Goal: Information Seeking & Learning: Learn about a topic

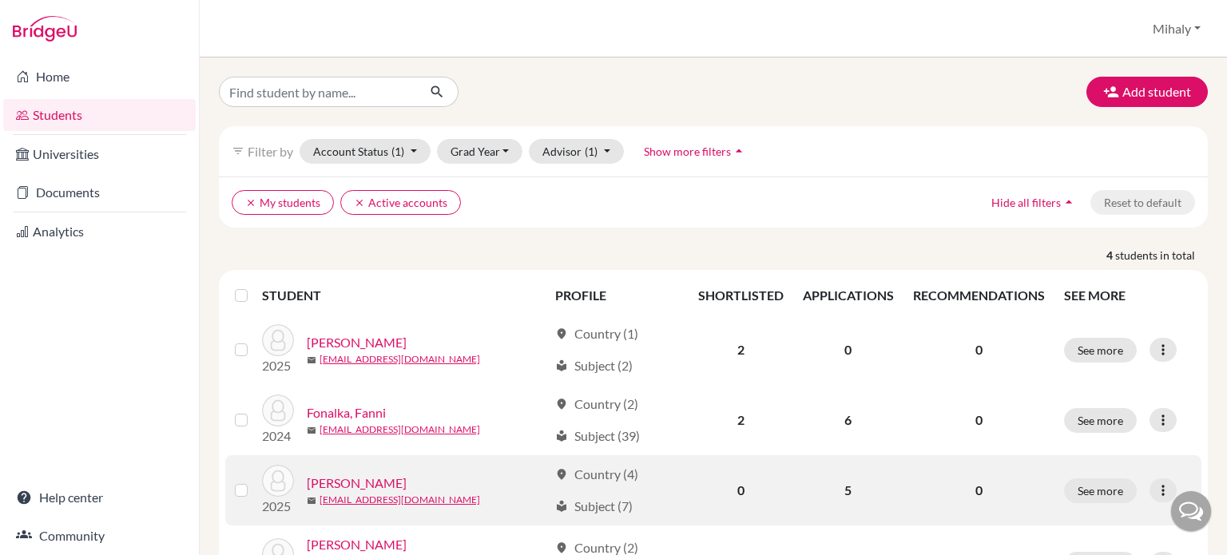
click at [362, 487] on link "[PERSON_NAME]" at bounding box center [357, 483] width 100 height 19
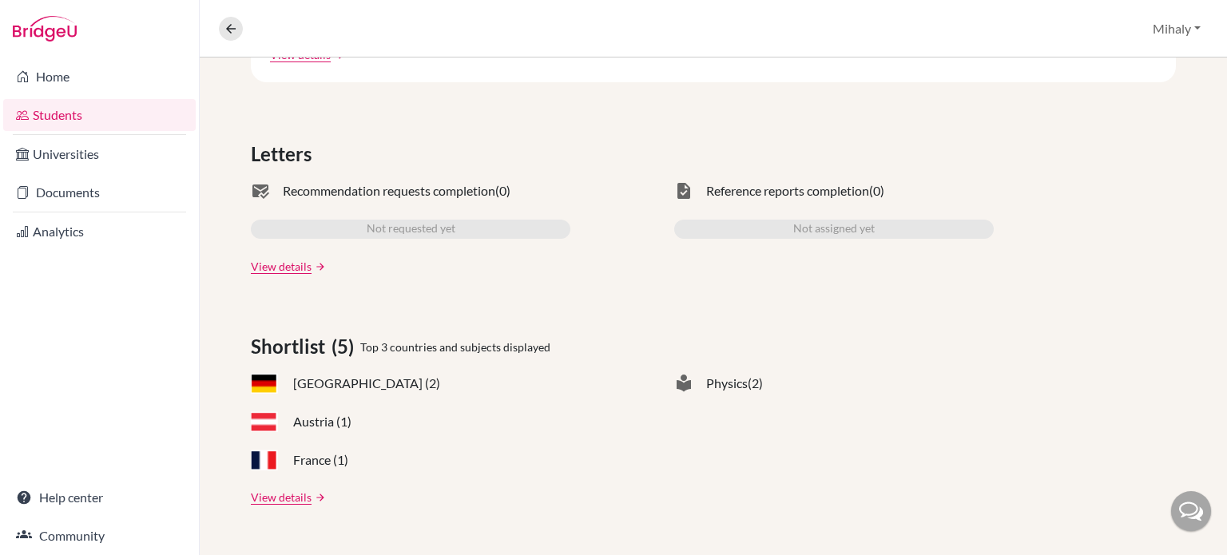
scroll to position [479, 0]
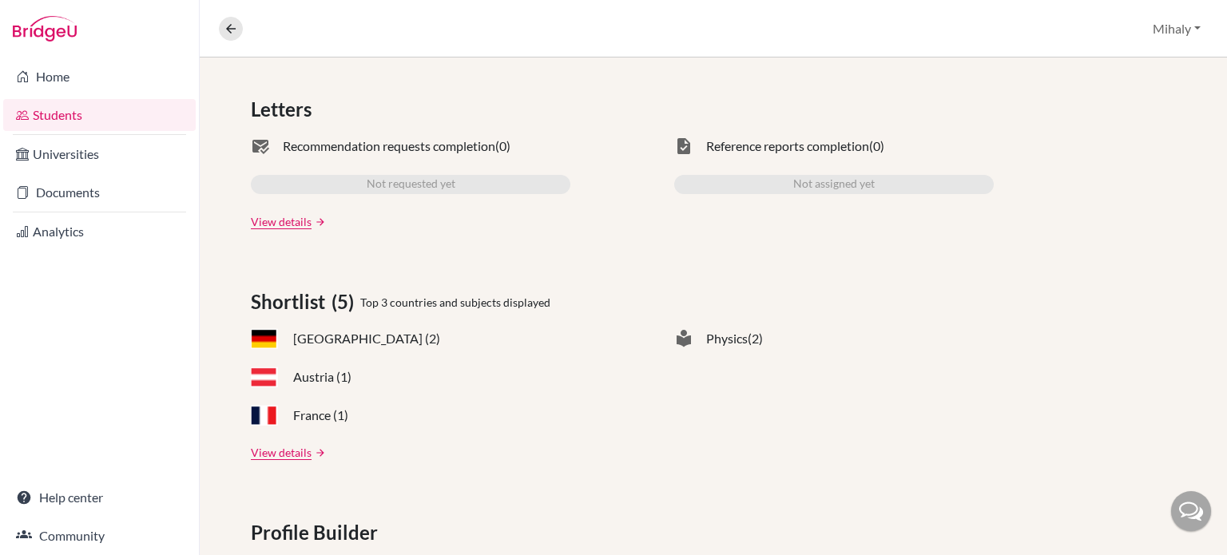
click at [294, 450] on link "View details" at bounding box center [281, 452] width 61 height 17
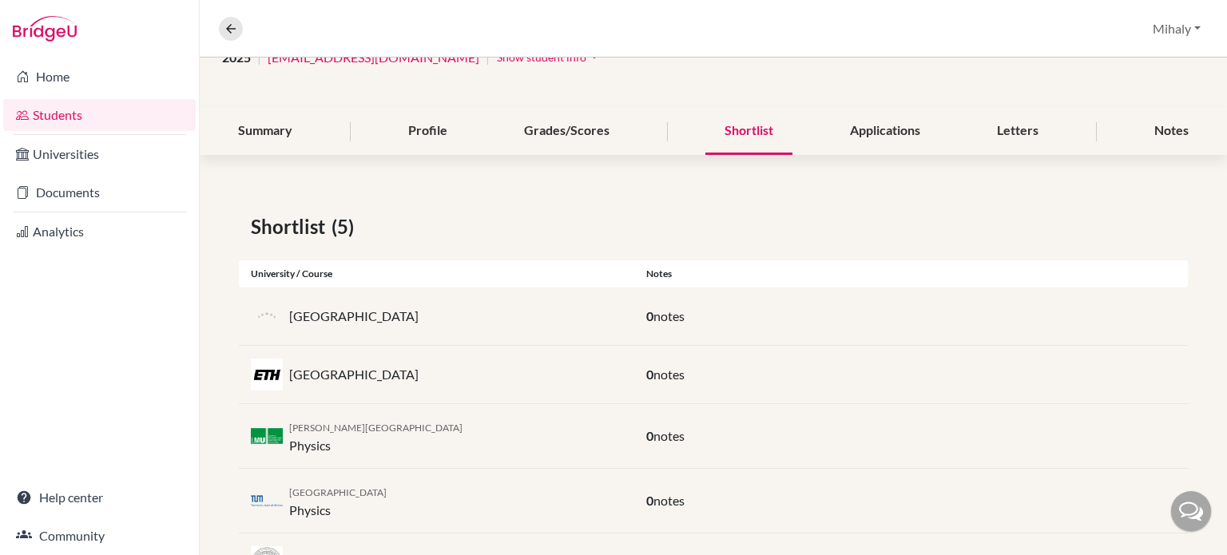
scroll to position [58, 0]
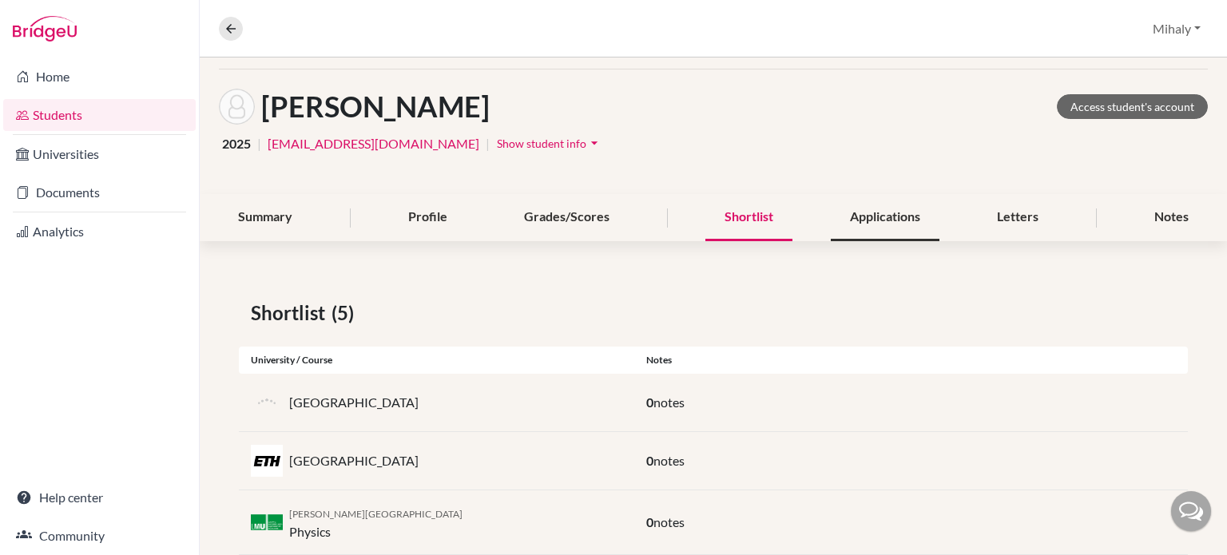
click at [888, 223] on div "Applications" at bounding box center [885, 217] width 109 height 47
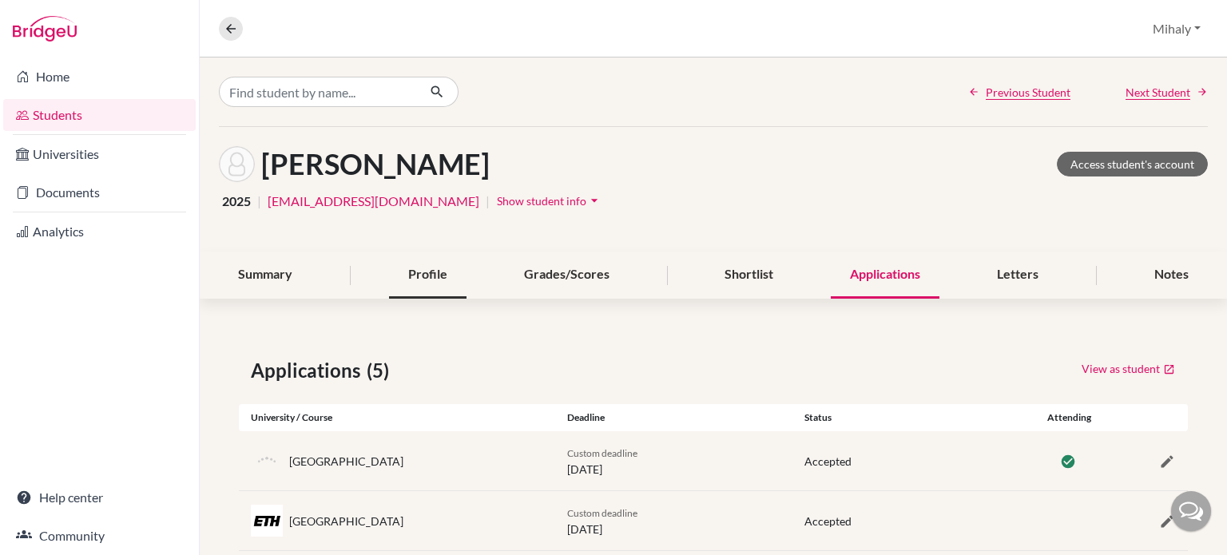
click at [443, 278] on div "Profile" at bounding box center [427, 275] width 77 height 47
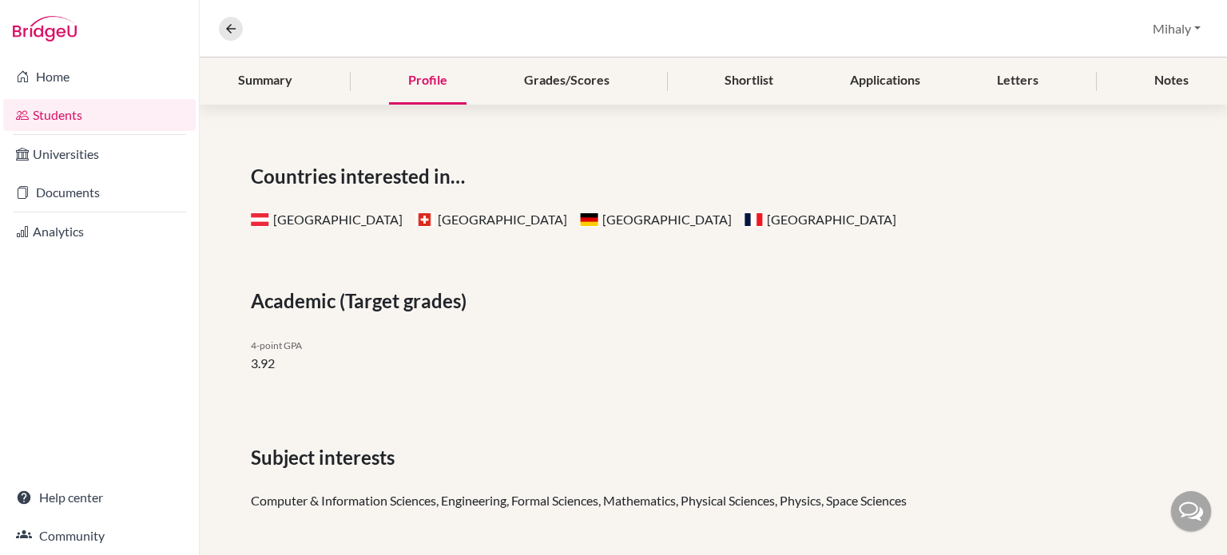
scroll to position [58, 0]
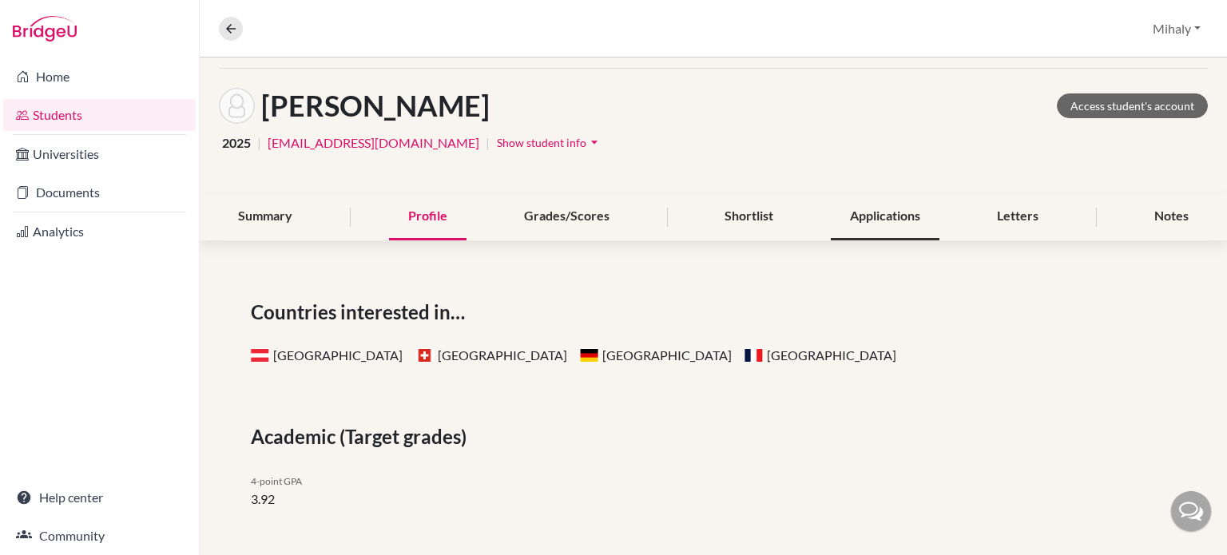
click at [888, 220] on div "Applications" at bounding box center [885, 216] width 109 height 47
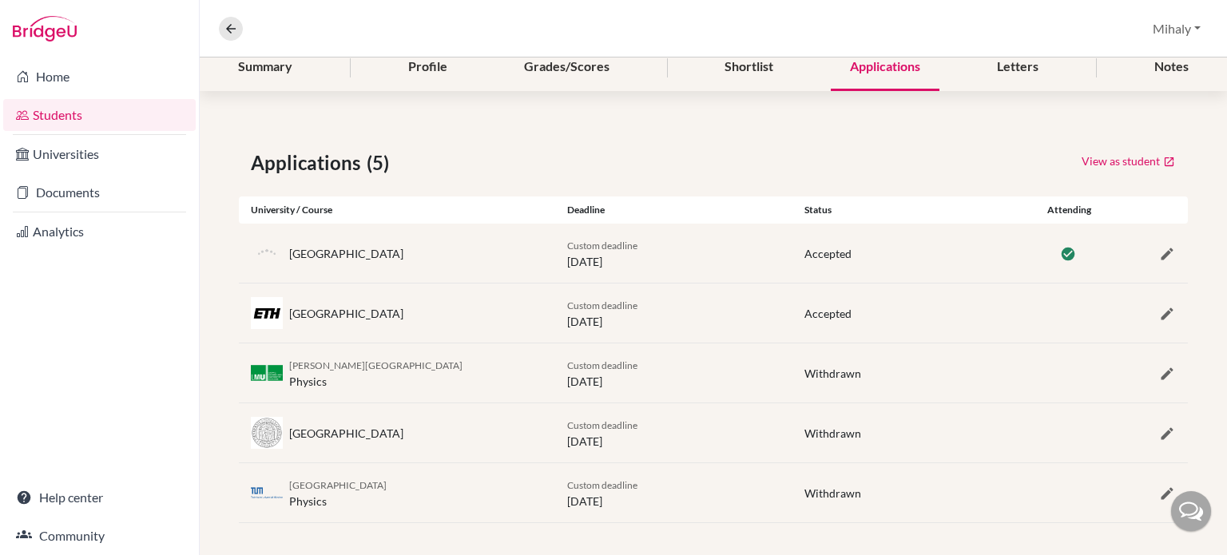
scroll to position [212, 0]
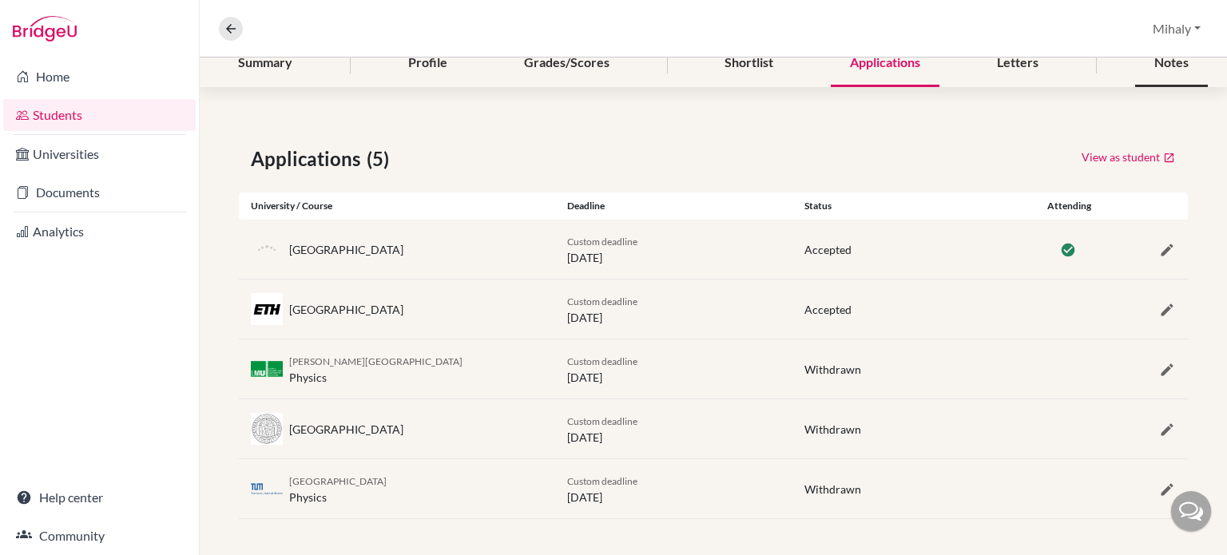
click at [1144, 67] on div "Notes" at bounding box center [1171, 63] width 73 height 47
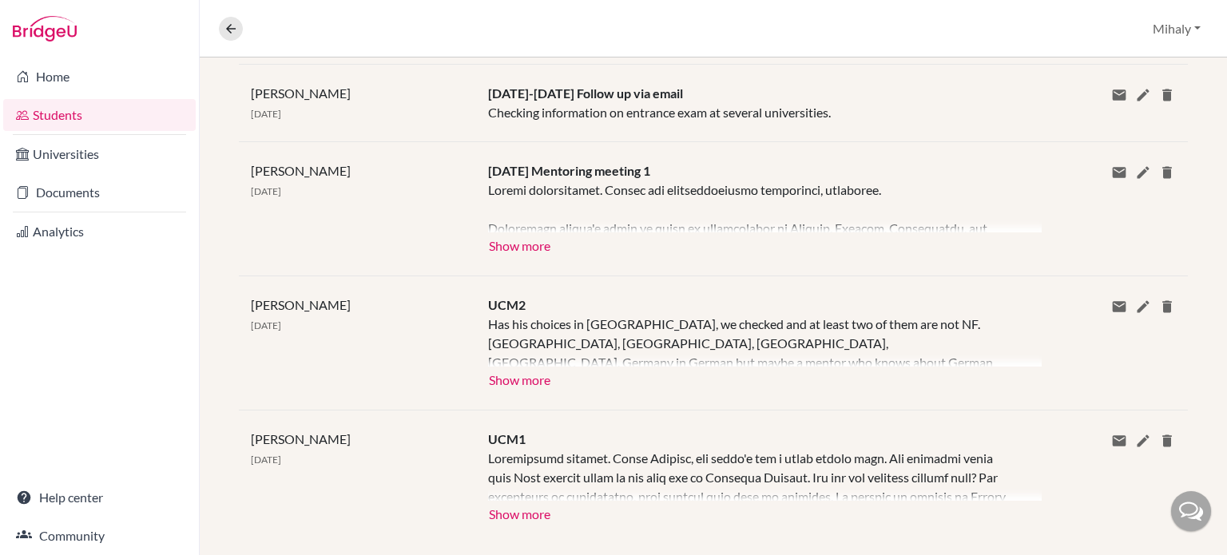
scroll to position [1917, 0]
click at [542, 500] on button "Show more" at bounding box center [519, 512] width 63 height 24
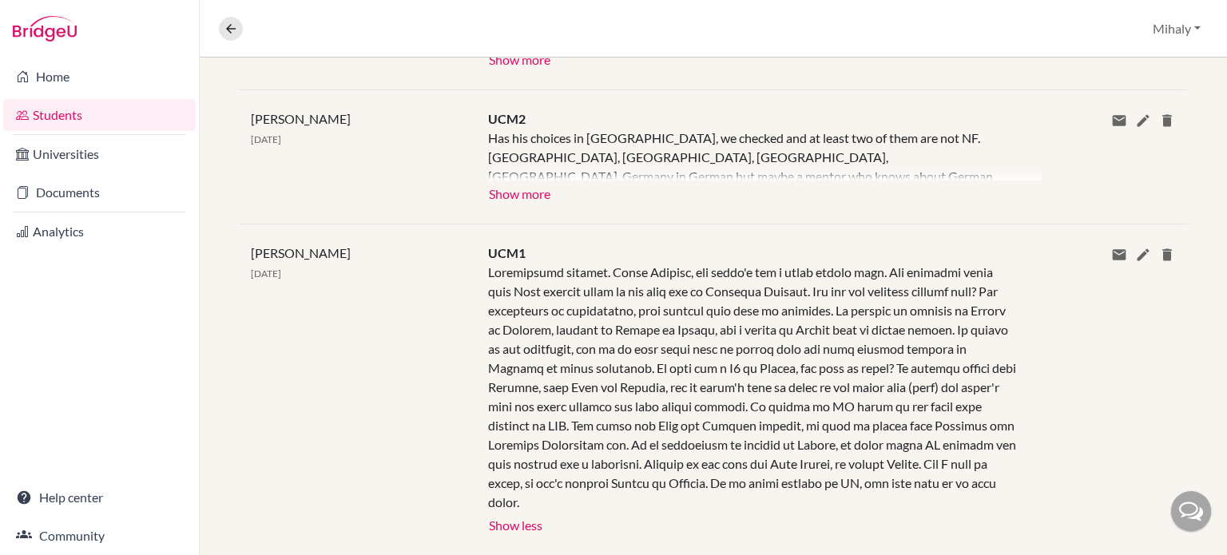
scroll to position [2114, 0]
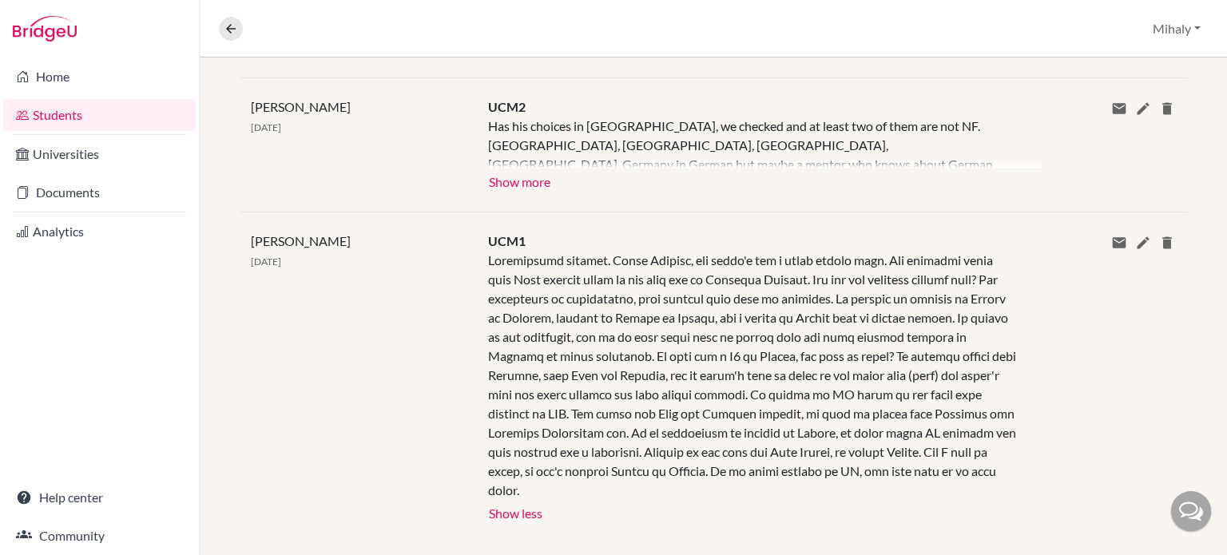
click at [550, 157] on div "UCM2 Has his choices in [GEOGRAPHIC_DATA], we checked and at least two of them …" at bounding box center [753, 144] width 554 height 95
click at [510, 169] on button "Show more" at bounding box center [519, 181] width 63 height 24
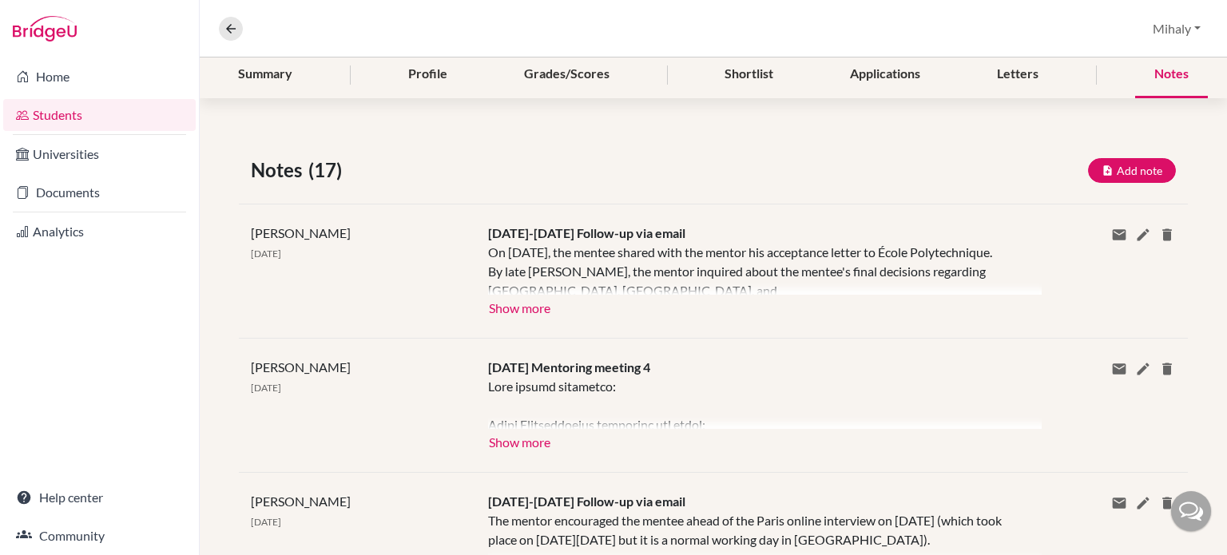
scroll to position [0, 0]
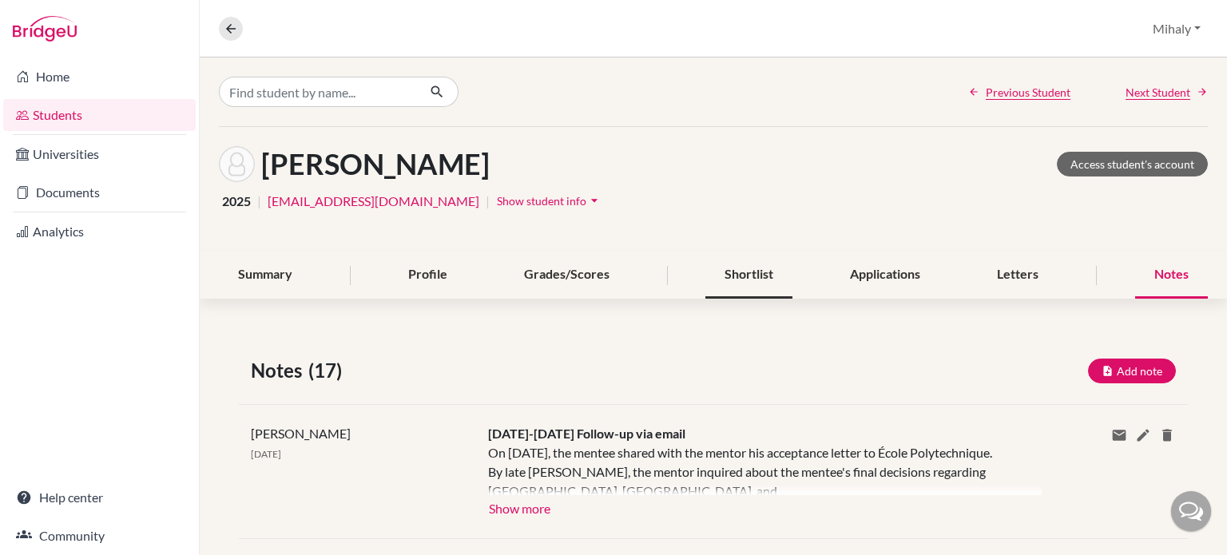
click at [768, 273] on div "Shortlist" at bounding box center [748, 275] width 87 height 47
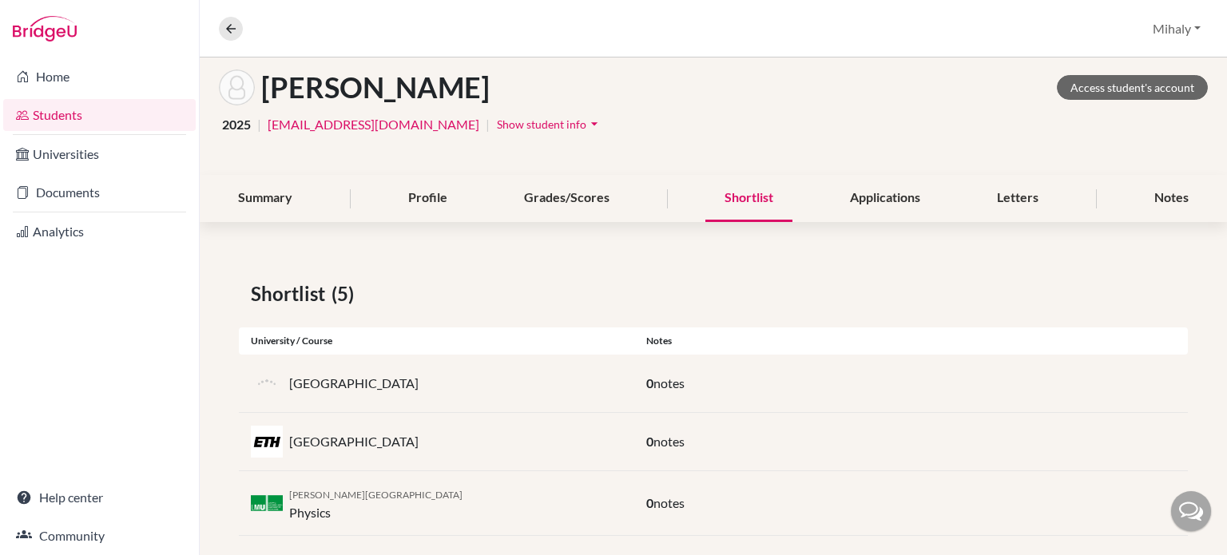
scroll to position [160, 0]
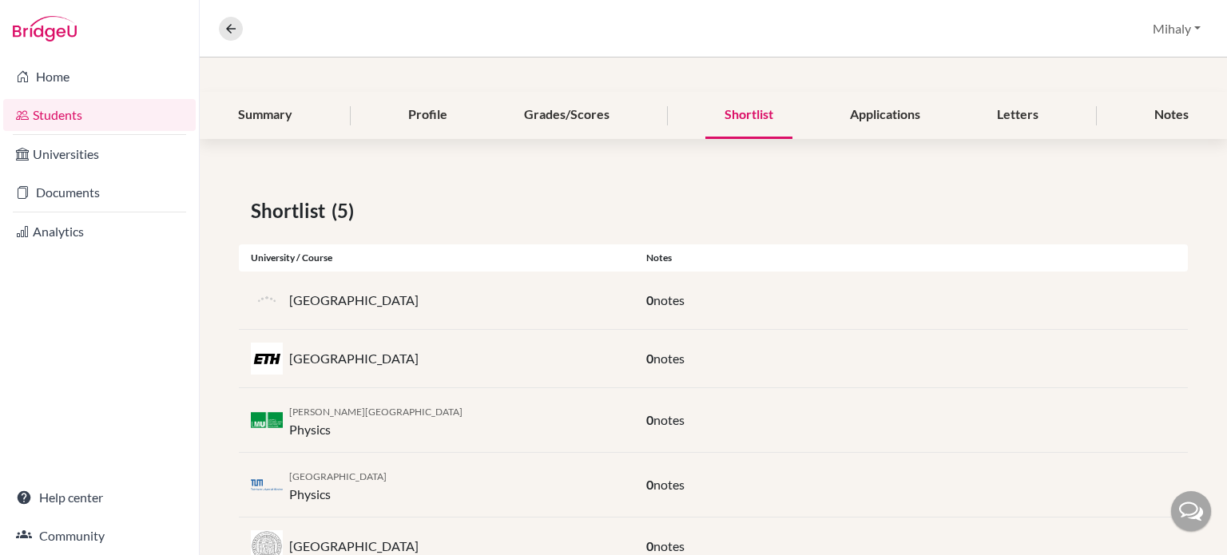
drag, startPoint x: 423, startPoint y: 302, endPoint x: 288, endPoint y: 295, distance: 135.2
click at [288, 295] on div "[GEOGRAPHIC_DATA]" at bounding box center [436, 300] width 395 height 32
copy p "[GEOGRAPHIC_DATA]"
click at [1149, 112] on div "Notes" at bounding box center [1171, 115] width 73 height 47
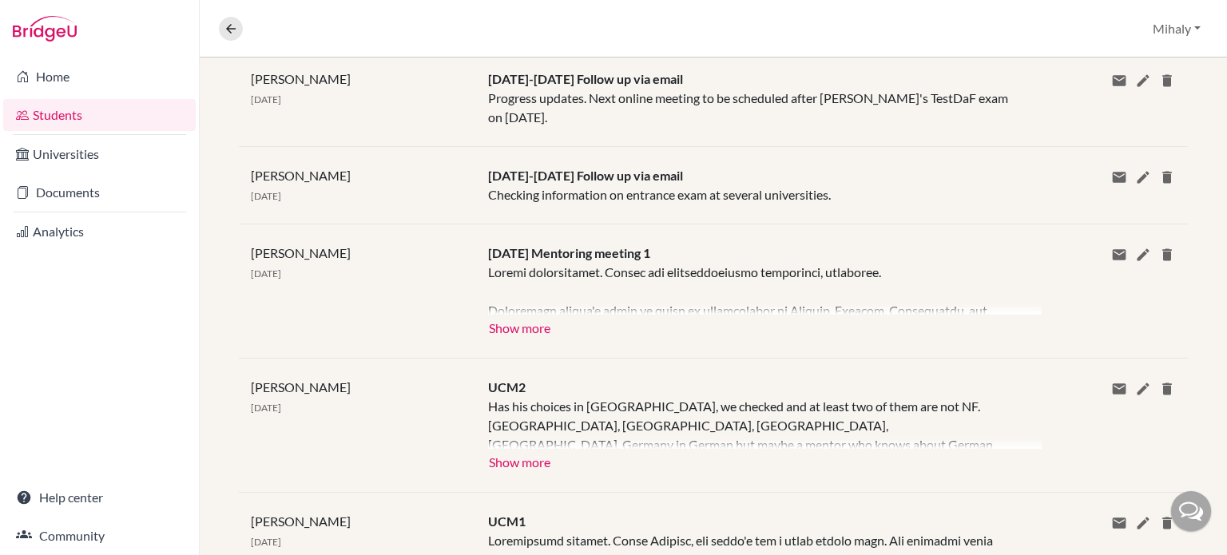
scroll to position [1917, 0]
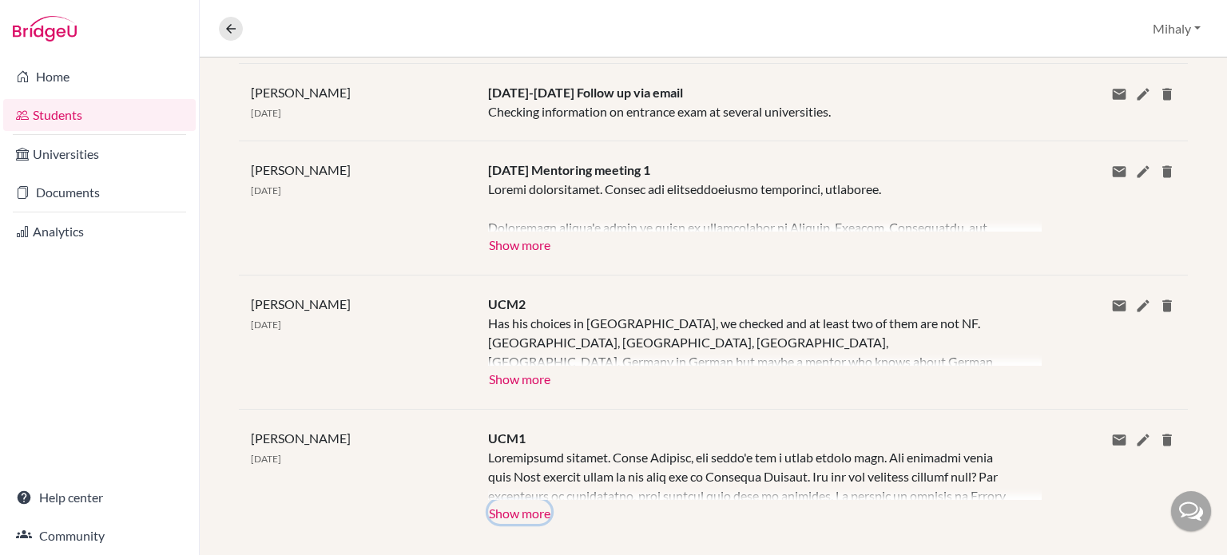
click at [528, 500] on button "Show more" at bounding box center [519, 512] width 63 height 24
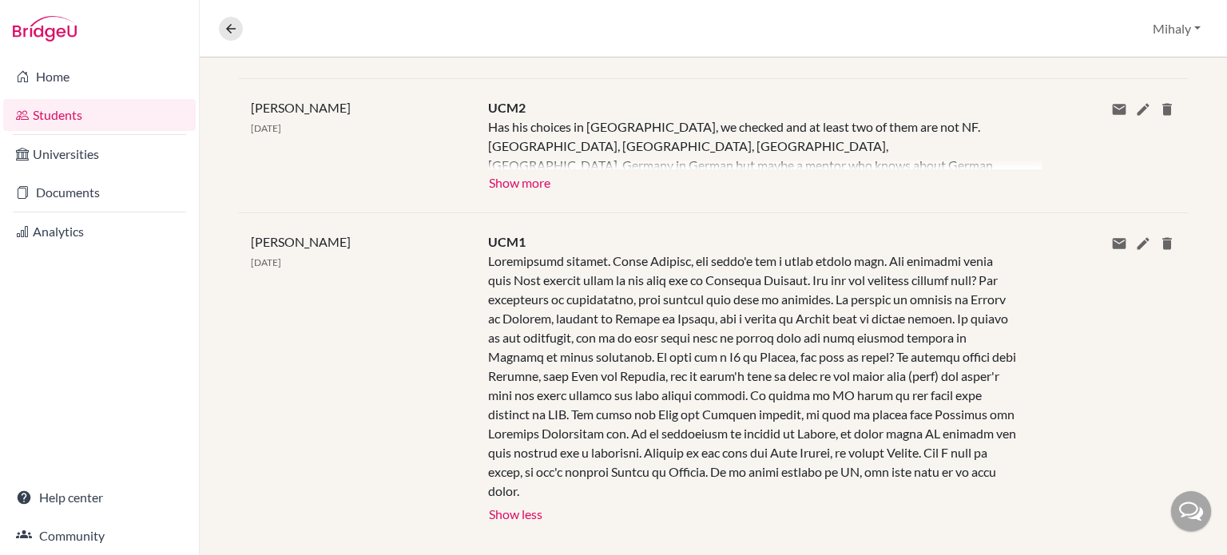
scroll to position [2114, 0]
drag, startPoint x: 748, startPoint y: 420, endPoint x: 578, endPoint y: 450, distance: 172.7
click at [578, 450] on div at bounding box center [753, 375] width 530 height 249
copy div "Perhaps we can give him [PERSON_NAME], he speaks German."
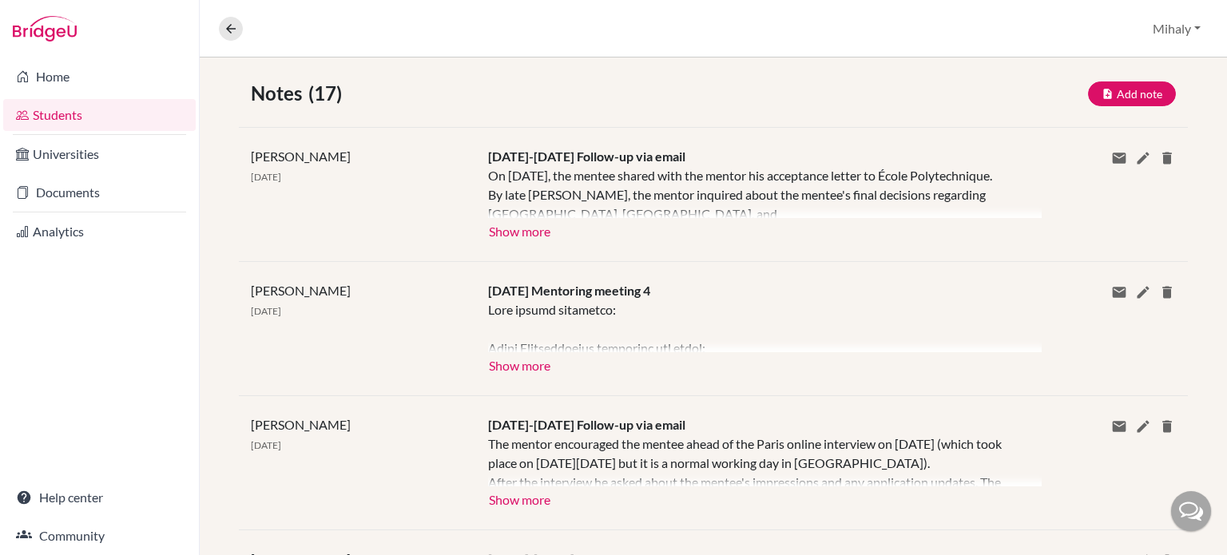
scroll to position [0, 0]
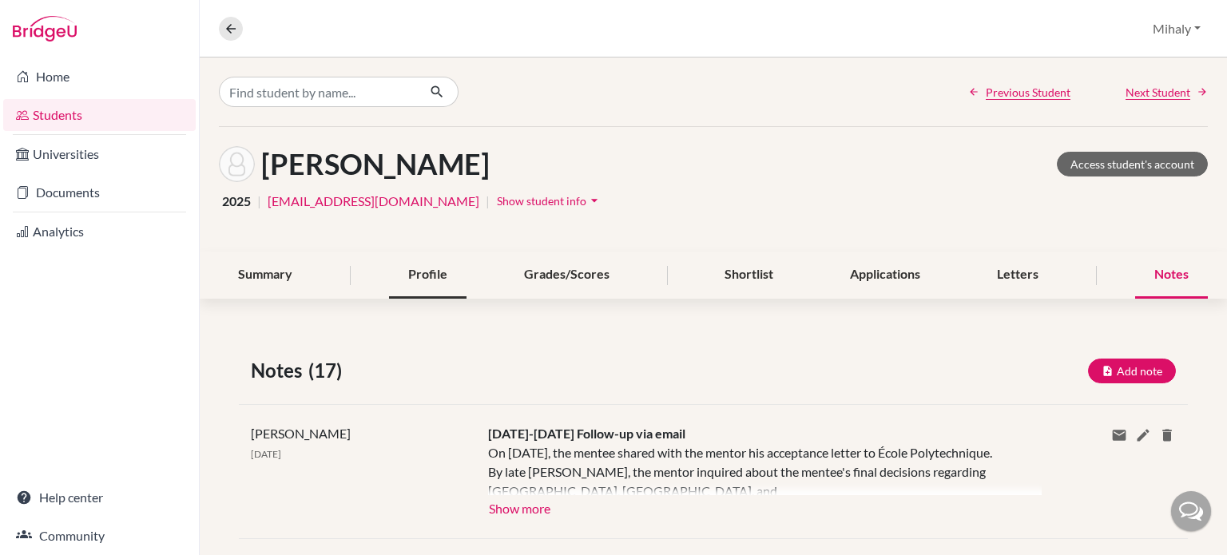
click at [430, 276] on div "Profile" at bounding box center [427, 275] width 77 height 47
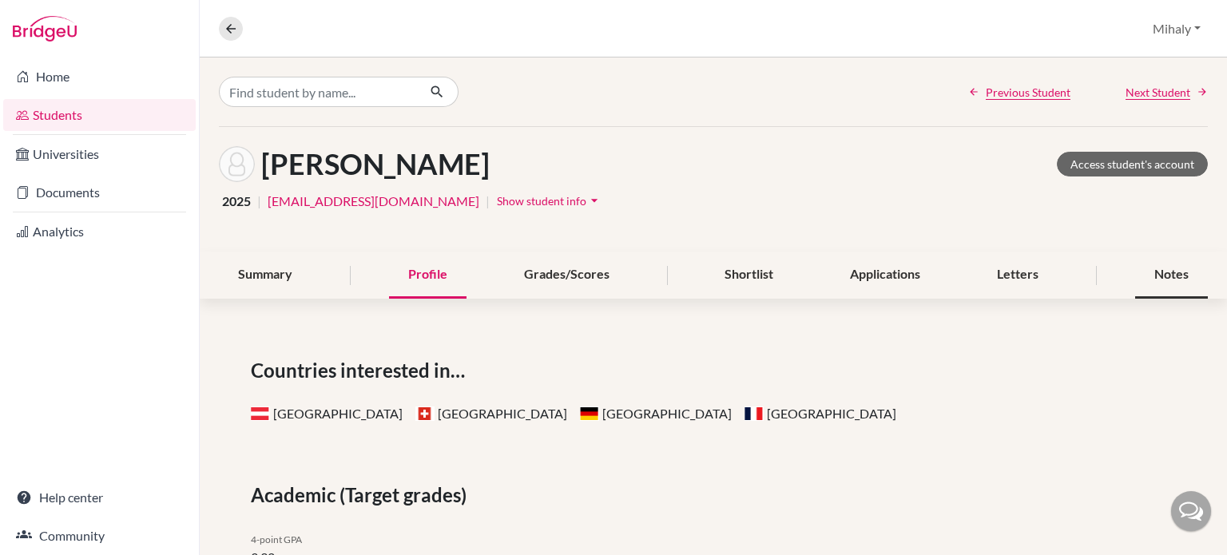
click at [1144, 264] on div "Notes" at bounding box center [1171, 275] width 73 height 47
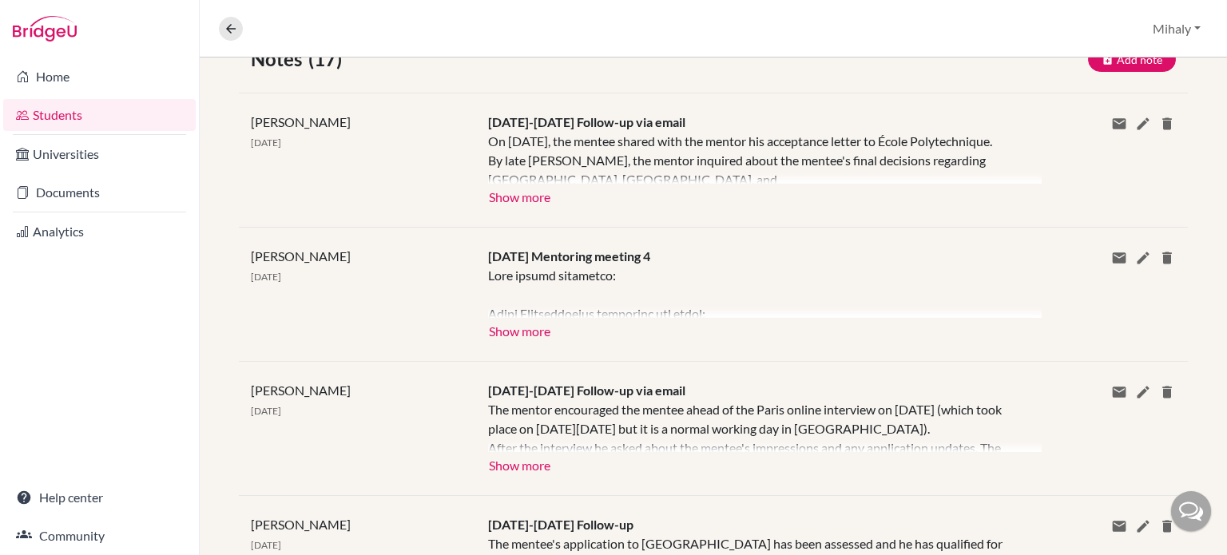
scroll to position [319, 0]
